Goal: Obtain resource: Download file/media

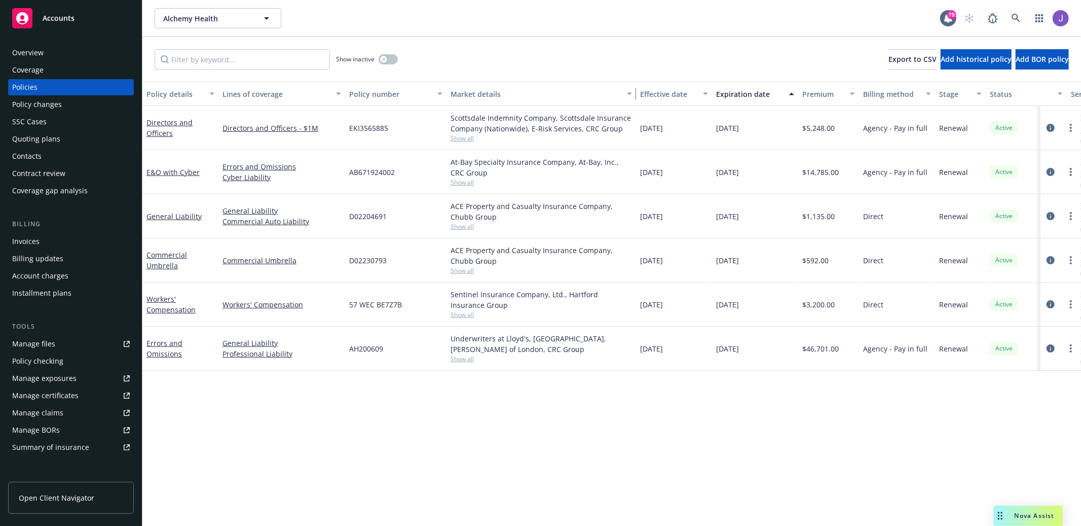
drag, startPoint x: 540, startPoint y: 86, endPoint x: 628, endPoint y: 95, distance: 88.7
click at [628, 95] on div "button" at bounding box center [630, 93] width 5 height 23
click at [475, 185] on span "Show all" at bounding box center [541, 182] width 181 height 9
click at [504, 184] on span "Show all" at bounding box center [541, 182] width 181 height 9
click at [174, 173] on link "E&O with Cyber" at bounding box center [172, 172] width 53 height 10
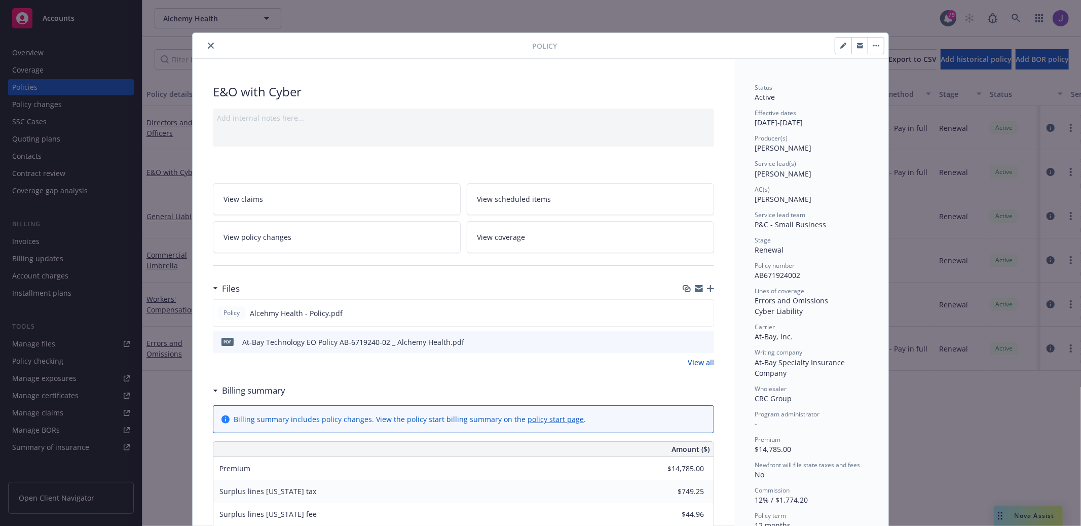
click at [205, 46] on button "close" at bounding box center [211, 46] width 12 height 12
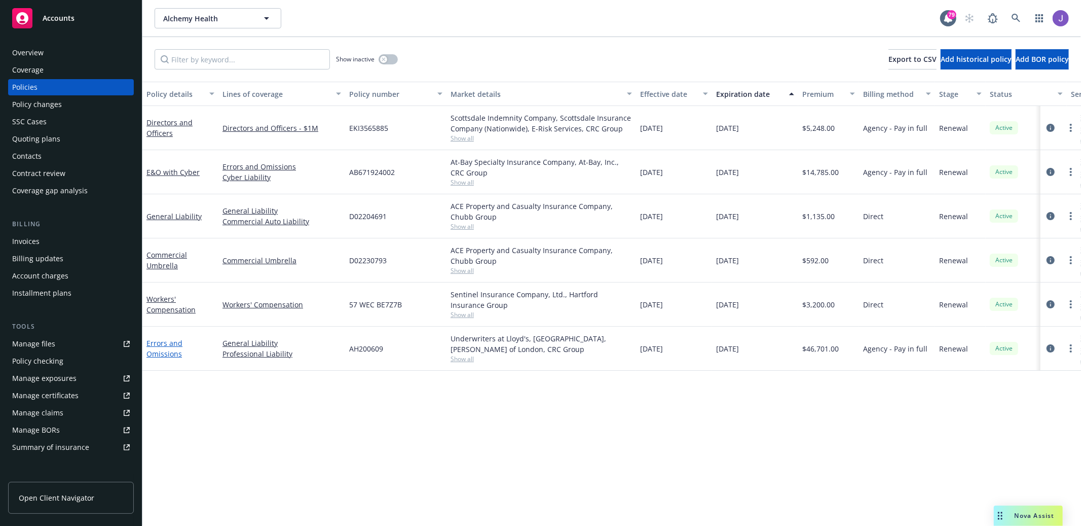
click at [170, 348] on link "Errors and Omissions" at bounding box center [164, 348] width 36 height 20
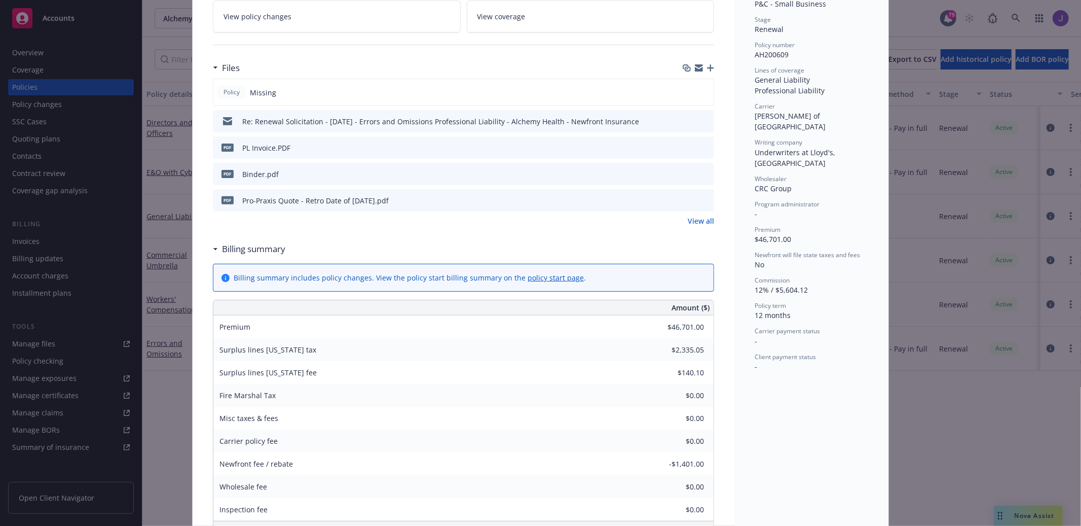
scroll to position [221, 0]
click at [308, 175] on div "pdf Binder.pdf" at bounding box center [463, 173] width 501 height 22
click at [705, 170] on icon "preview file" at bounding box center [704, 172] width 9 height 7
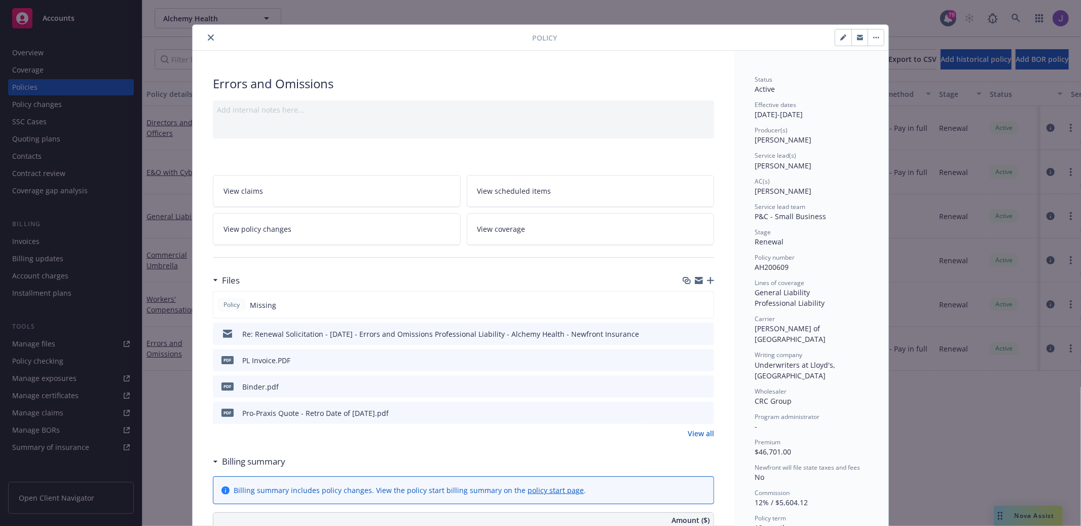
scroll to position [11, 0]
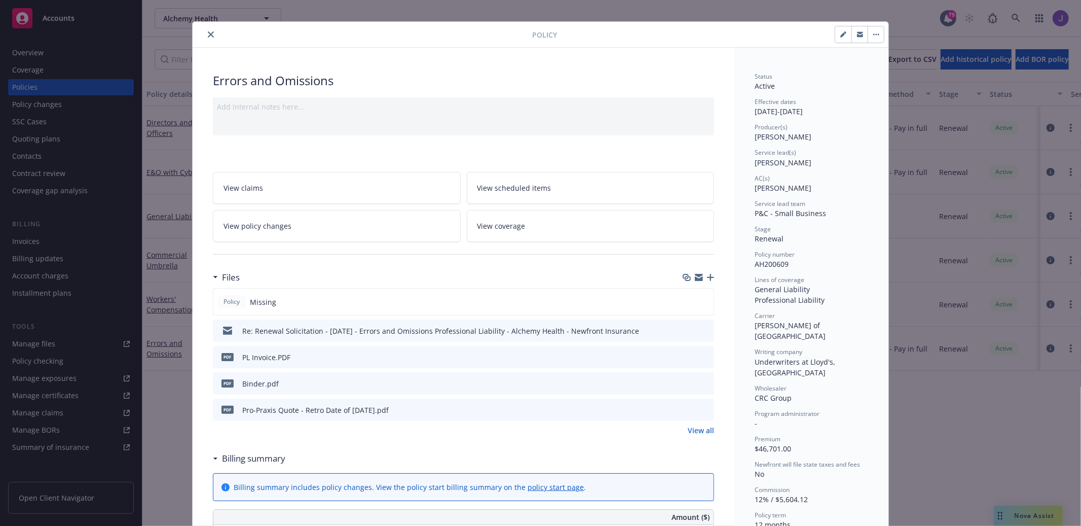
click at [1015, 422] on div "Policy Errors and Omissions Add internal notes here... View claims View schedul…" at bounding box center [540, 263] width 1081 height 526
